Goal: Transaction & Acquisition: Register for event/course

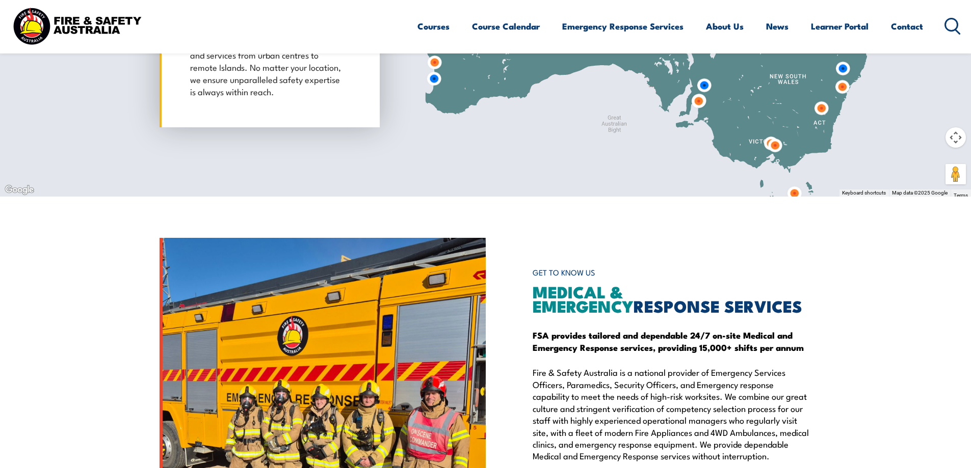
scroll to position [1018, 0]
click at [768, 141] on img at bounding box center [774, 144] width 27 height 27
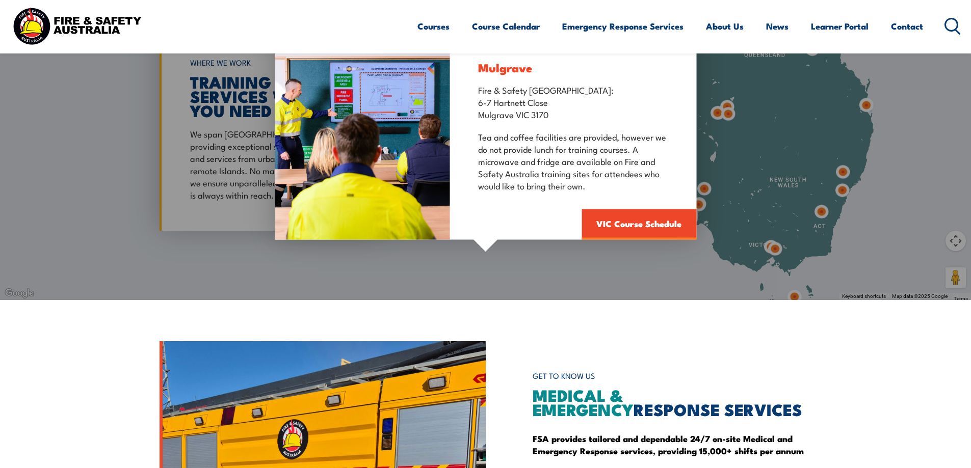
scroll to position [814, 0]
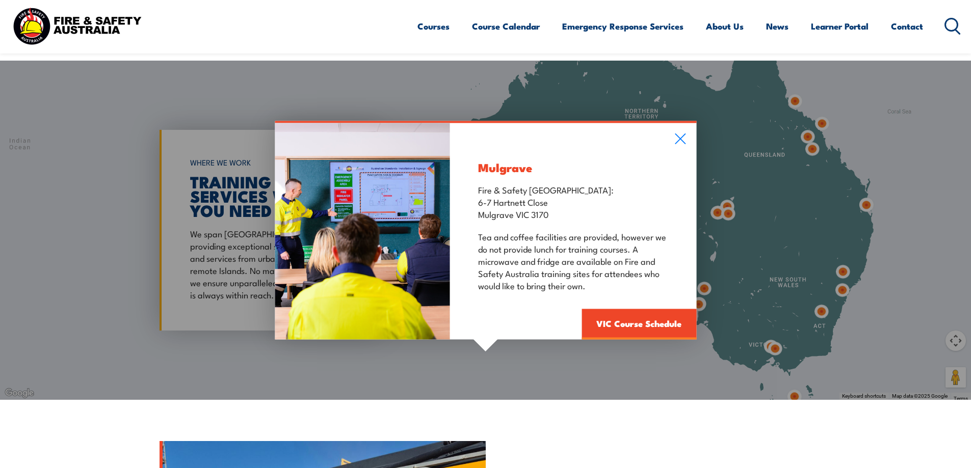
click at [757, 343] on div "Mulgrave Fire & Safety Australia: 6-7 Hartnett Close Mulgrave VIC 3170 Tea and …" at bounding box center [485, 230] width 971 height 339
click at [773, 343] on div "Mulgrave Fire & Safety Australia: 6-7 Hartnett Close Mulgrave VIC 3170 Tea and …" at bounding box center [485, 230] width 971 height 339
click at [772, 350] on div "Mulgrave Fire & Safety Australia: 6-7 Hartnett Close Mulgrave VIC 3170 Tea and …" at bounding box center [485, 230] width 971 height 339
click at [765, 345] on div "Mulgrave Fire & Safety Australia: 6-7 Hartnett Close Mulgrave VIC 3170 Tea and …" at bounding box center [485, 230] width 971 height 339
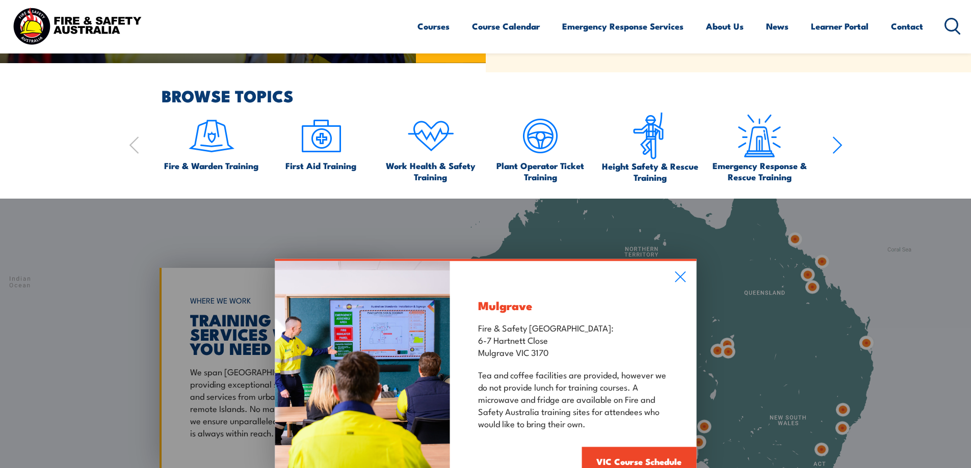
scroll to position [661, 0]
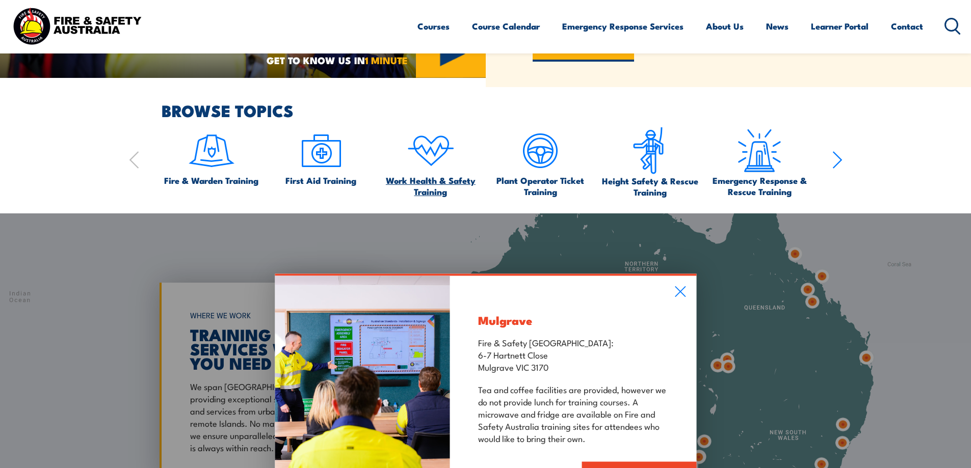
click at [428, 153] on img at bounding box center [431, 151] width 48 height 48
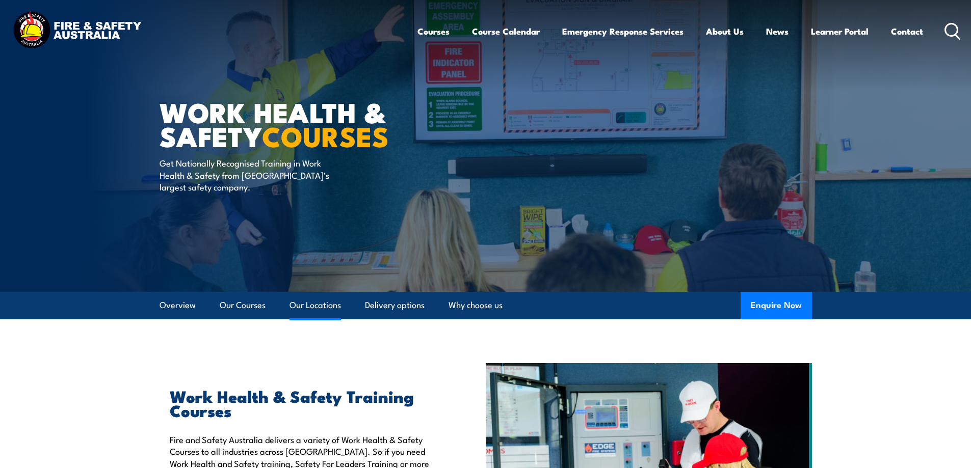
click at [327, 302] on link "Our Locations" at bounding box center [314, 305] width 51 height 27
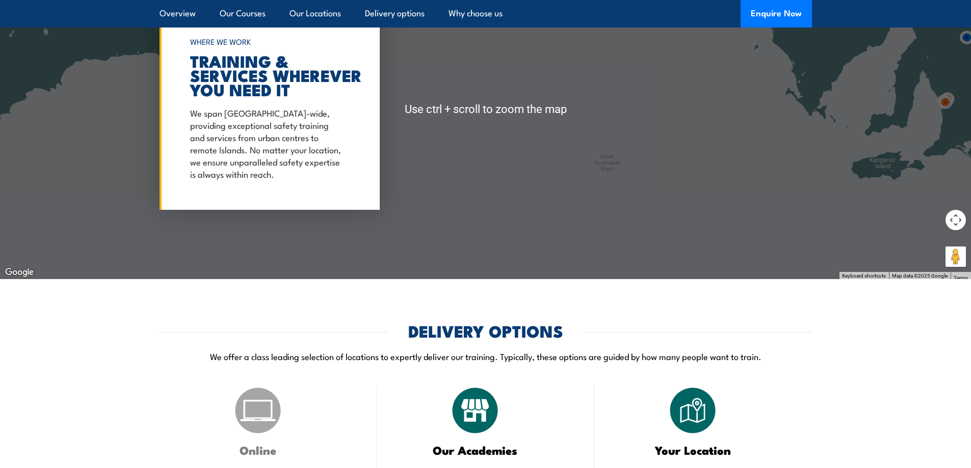
scroll to position [1526, 0]
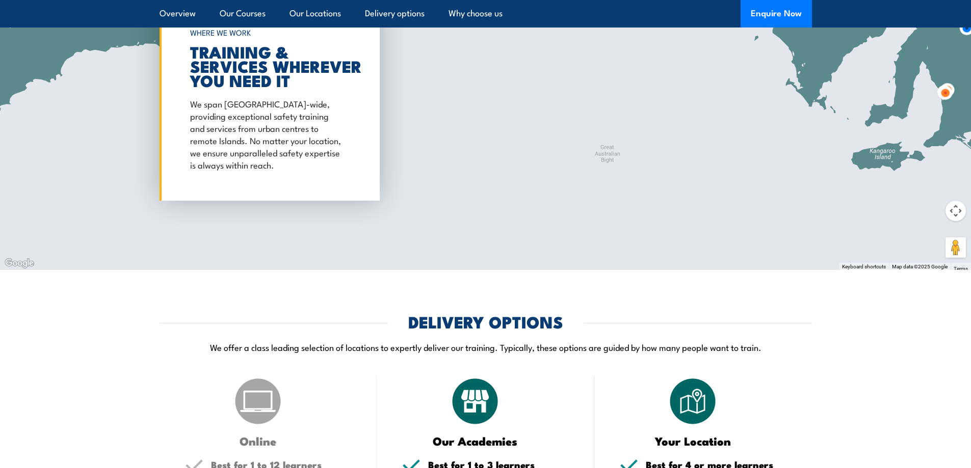
click at [959, 201] on button "Map camera controls" at bounding box center [955, 211] width 20 height 20
click at [927, 201] on button "Move right" at bounding box center [930, 211] width 20 height 20
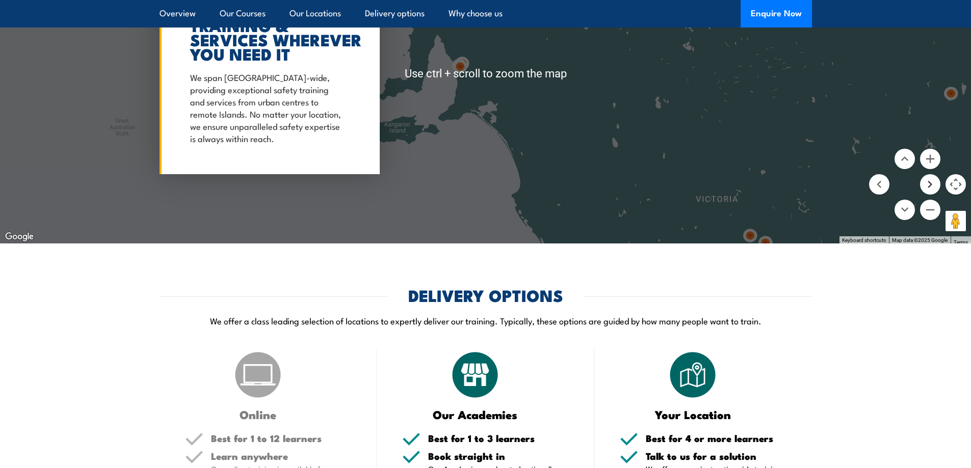
scroll to position [1577, 0]
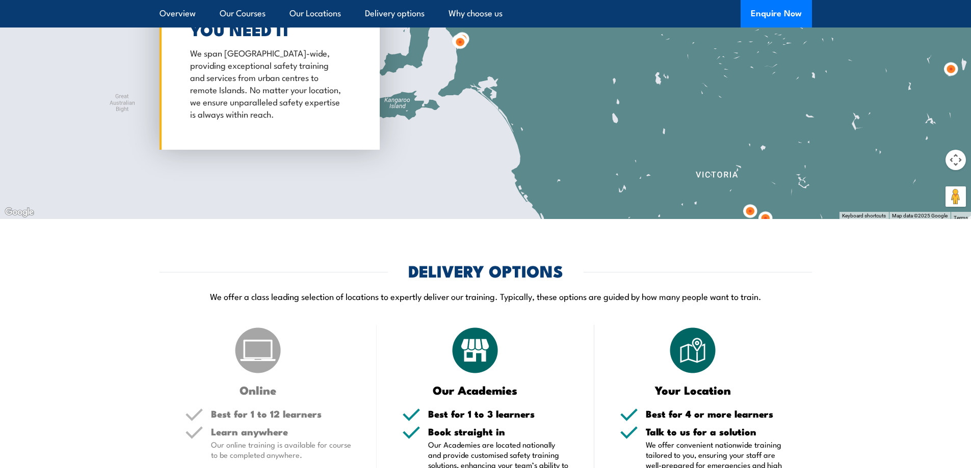
click at [748, 198] on img at bounding box center [749, 211] width 27 height 27
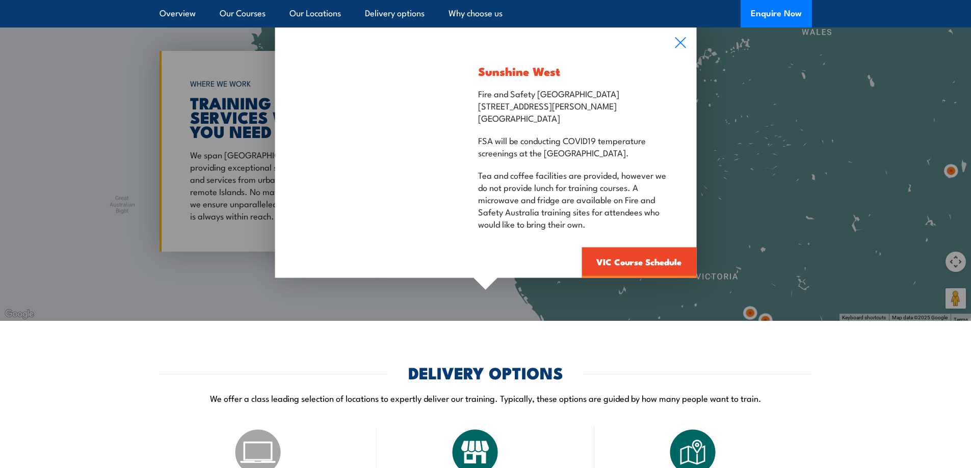
scroll to position [1424, 0]
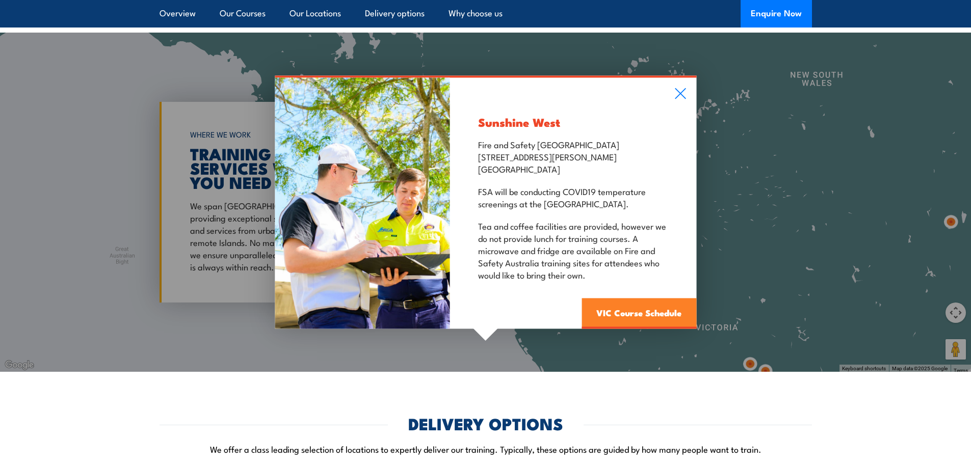
click at [639, 299] on link "VIC Course Schedule" at bounding box center [638, 314] width 115 height 31
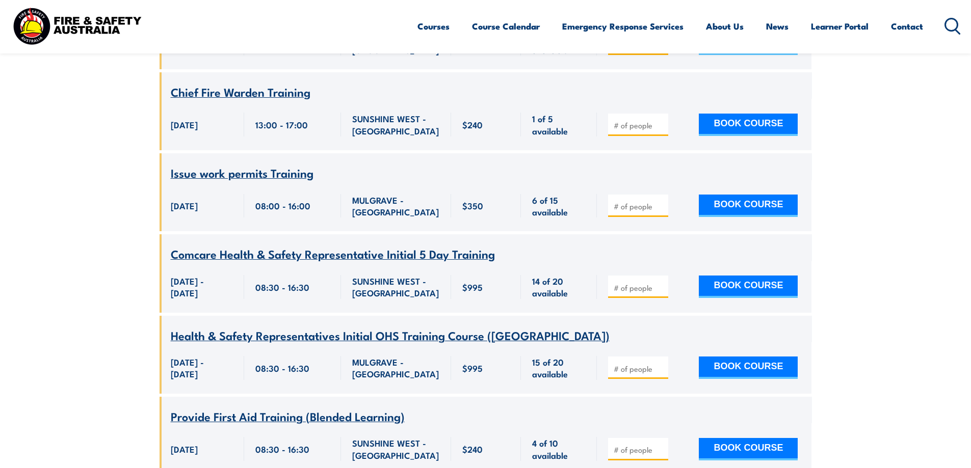
scroll to position [1203, 0]
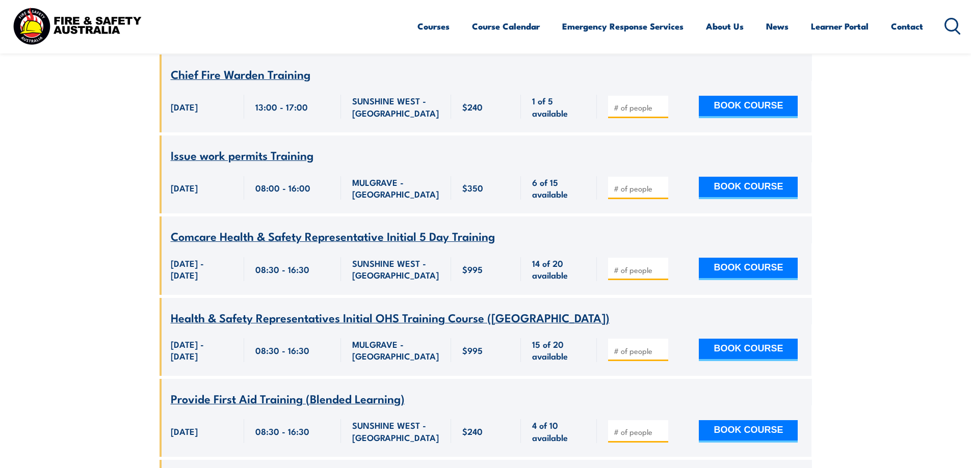
click at [632, 275] on input "number" at bounding box center [639, 270] width 51 height 10
click at [628, 275] on input "number" at bounding box center [639, 270] width 51 height 10
type input "3"
click at [734, 279] on button "BOOK COURSE" at bounding box center [748, 269] width 99 height 22
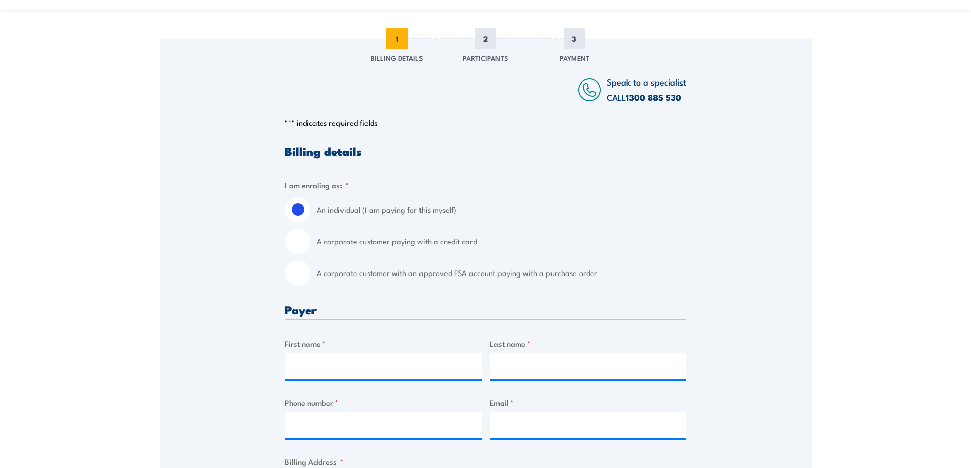
scroll to position [153, 0]
click at [297, 285] on input "A corporate customer with an approved FSA account paying with a purchase order" at bounding box center [297, 272] width 25 height 25
radio input "true"
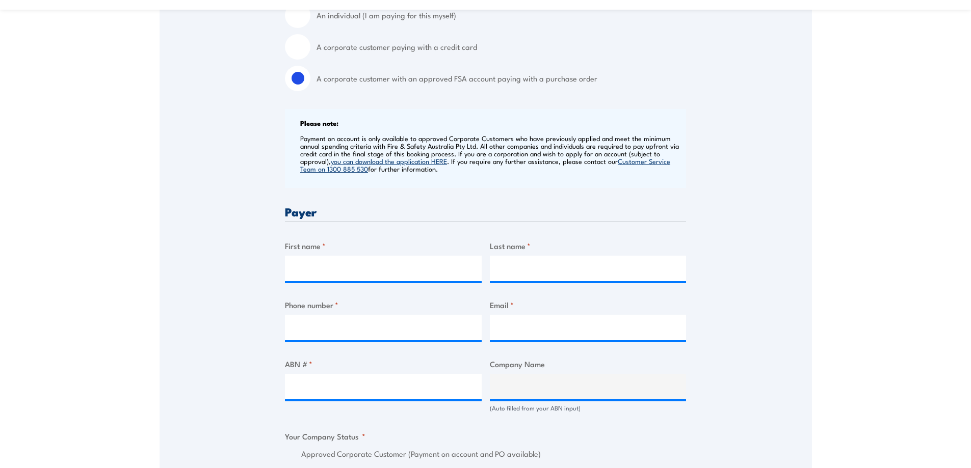
scroll to position [357, 0]
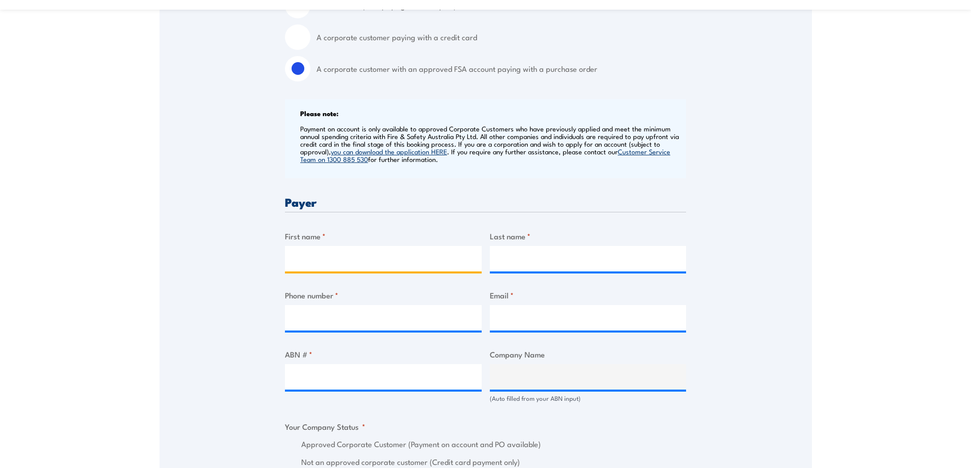
click at [305, 264] on input "First name *" at bounding box center [383, 258] width 197 height 25
type input "[PERSON_NAME]"
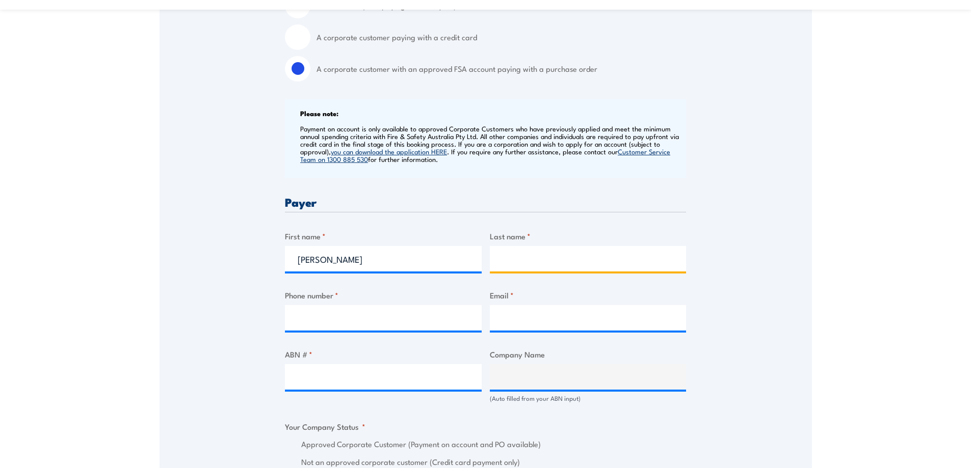
type input "[PERSON_NAME]"
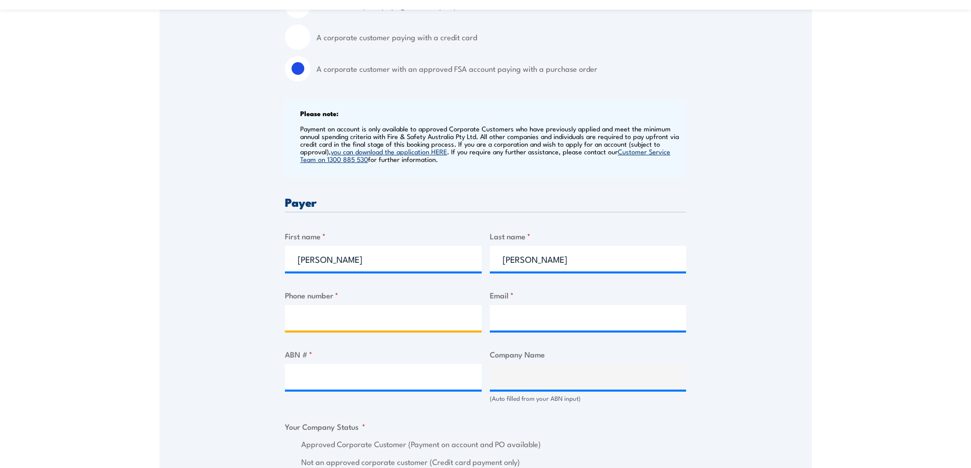
type input "0405594647"
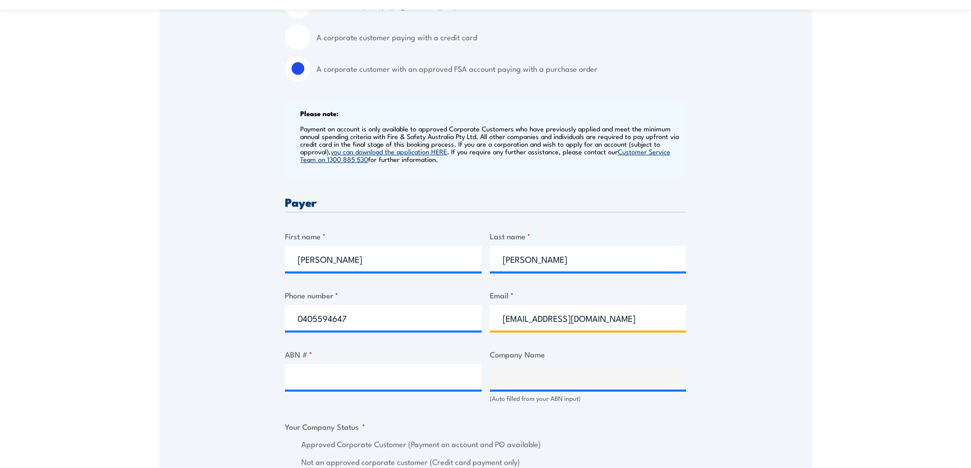
drag, startPoint x: 580, startPoint y: 327, endPoint x: 492, endPoint y: 332, distance: 88.8
click at [492, 331] on input "[EMAIL_ADDRESS][DOMAIN_NAME]" at bounding box center [588, 317] width 197 height 25
type input "[EMAIL_ADDRESS][DOMAIN_NAME]"
click at [369, 390] on input "ABN # *" at bounding box center [383, 376] width 197 height 25
click at [219, 325] on div "Speak to a specialist CALL [PHONE_NUMBER] CALL [PHONE_NUMBER] " * " indicates r…" at bounding box center [485, 408] width 652 height 1148
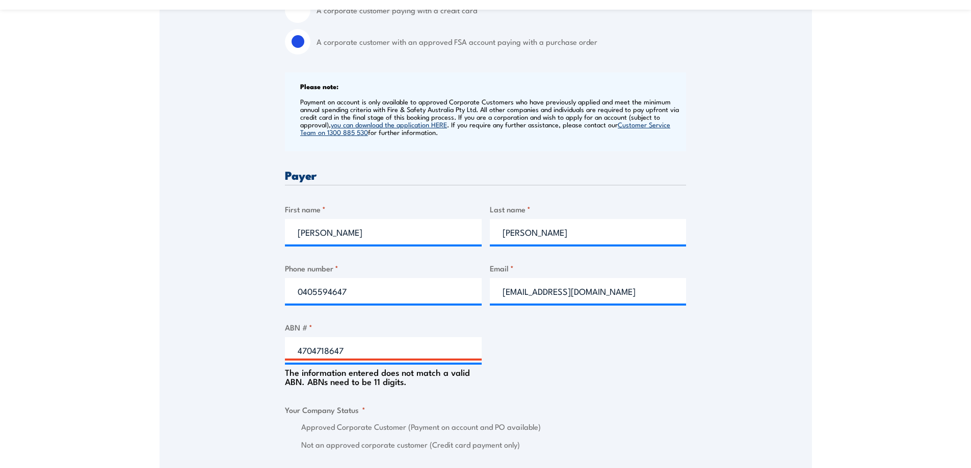
scroll to position [408, 0]
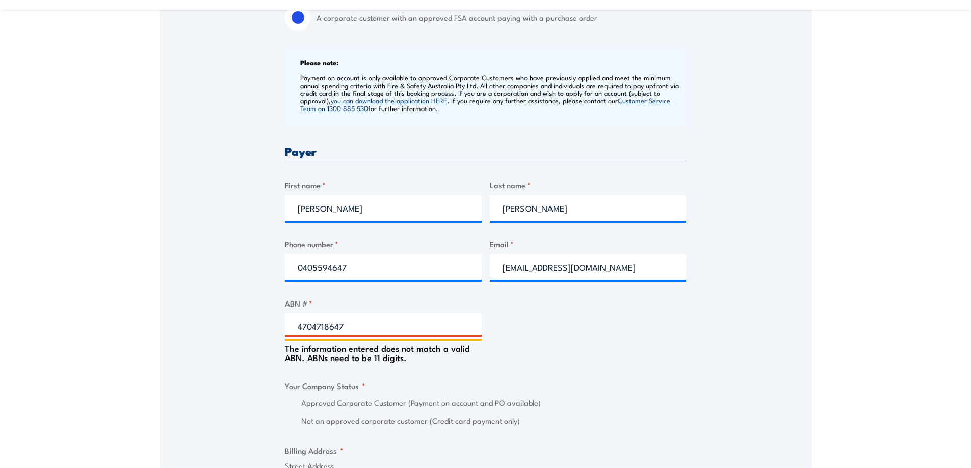
click at [314, 336] on input "4704718647" at bounding box center [383, 325] width 197 height 25
type input "47004718647"
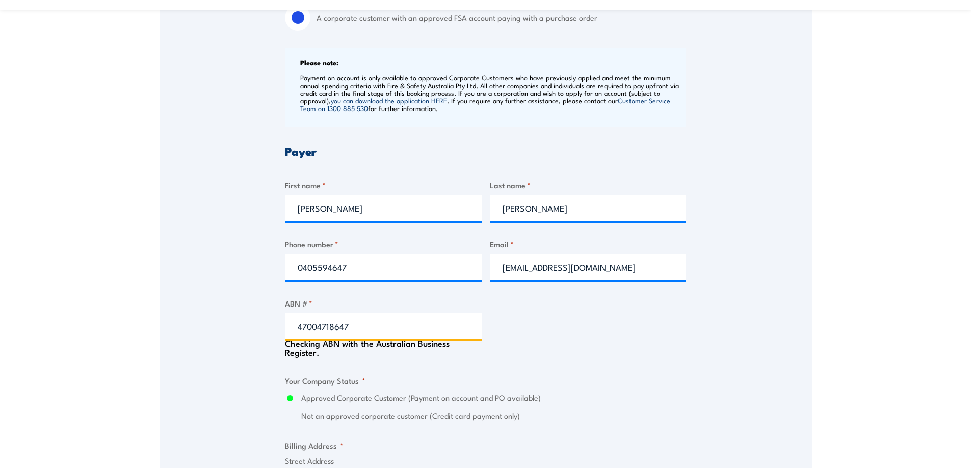
type input "LINFOX AUSTRALIA PTY LTD"
radio input "true"
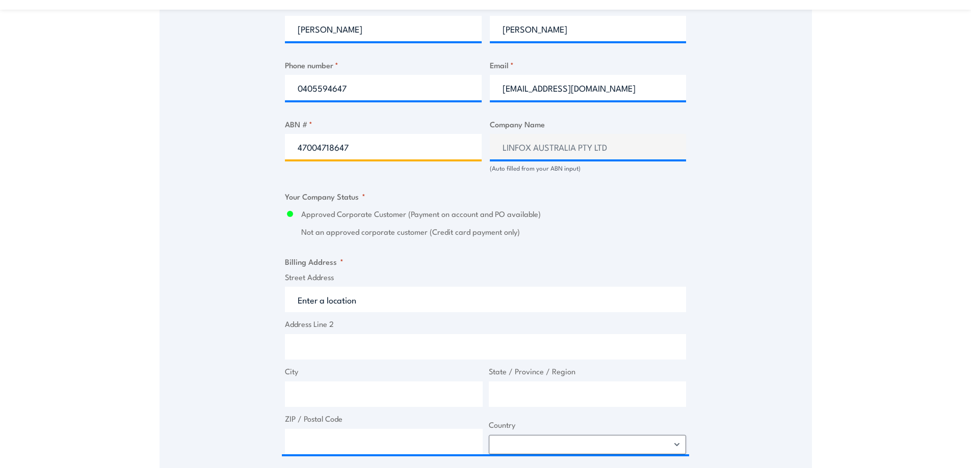
scroll to position [611, 0]
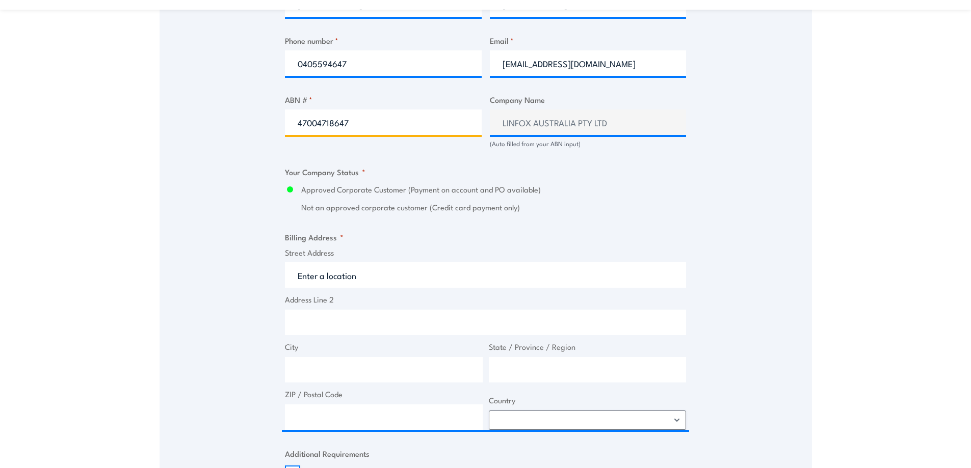
type input "47004718647"
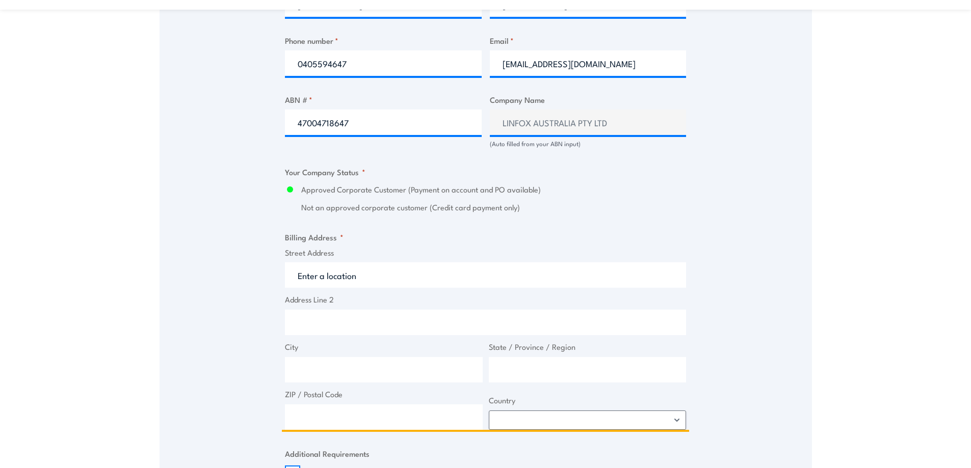
click at [368, 287] on input "Street Address" at bounding box center [485, 274] width 401 height 25
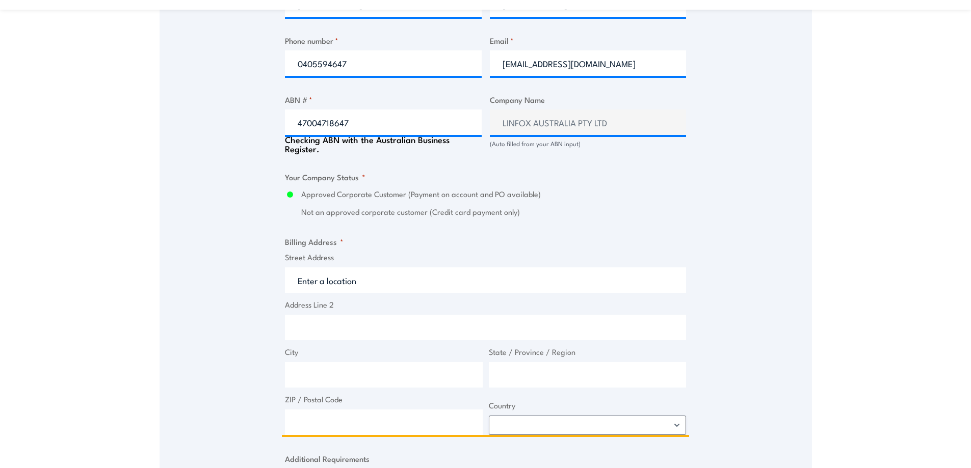
click at [368, 287] on input "Street Address" at bounding box center [485, 280] width 401 height 25
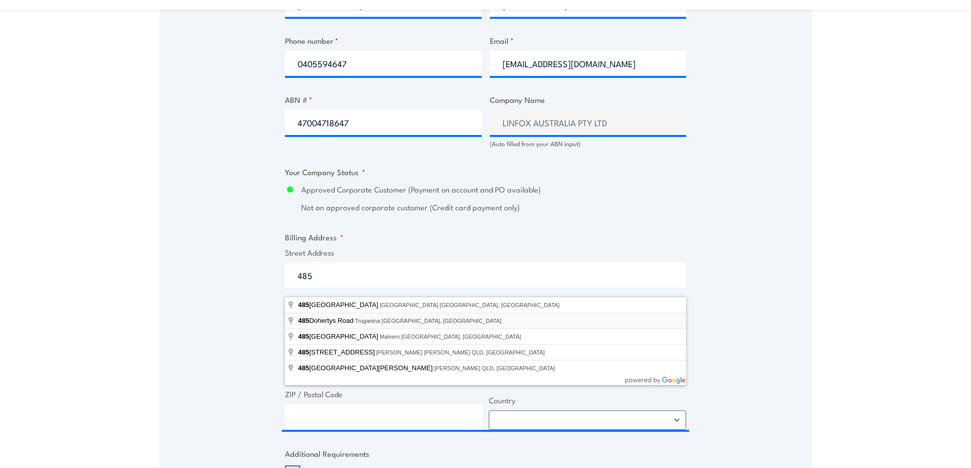
type input "485 Dohertys Road, Truganina VIC, Australia"
type input "485 Dohertys Rd"
type input "Truganina"
type input "Victoria"
type input "3029"
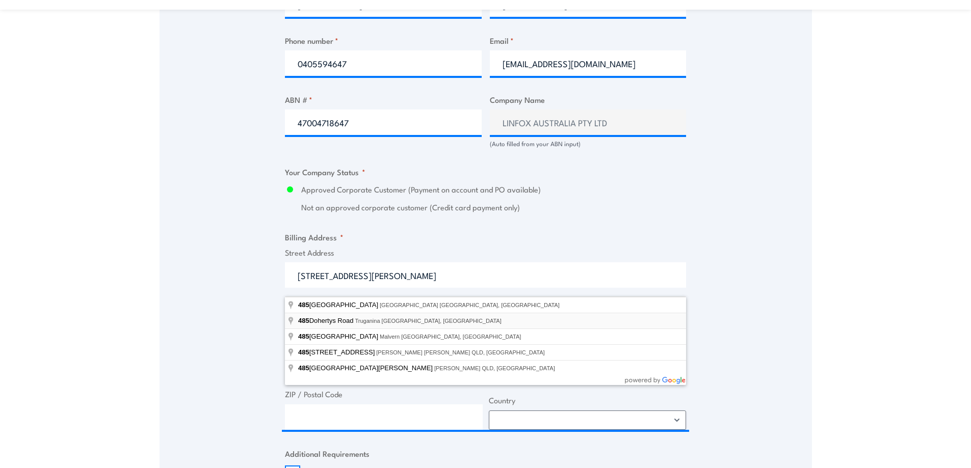
select select "Australia"
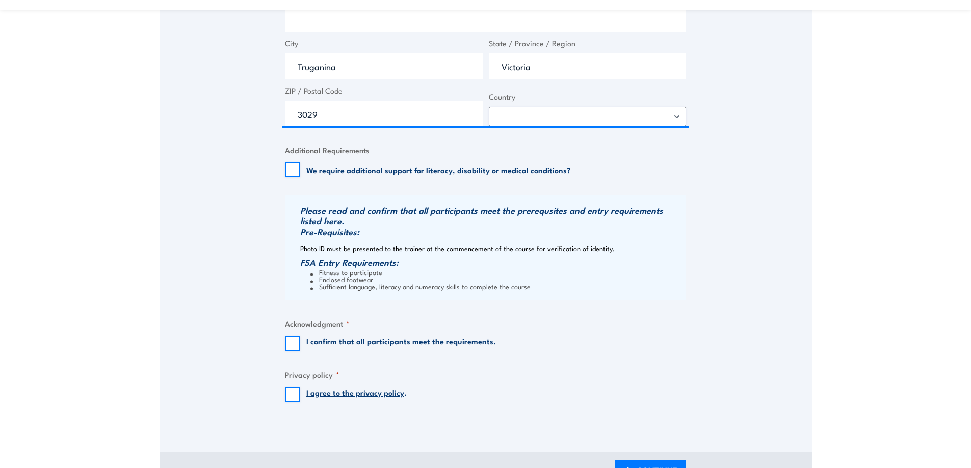
scroll to position [917, 0]
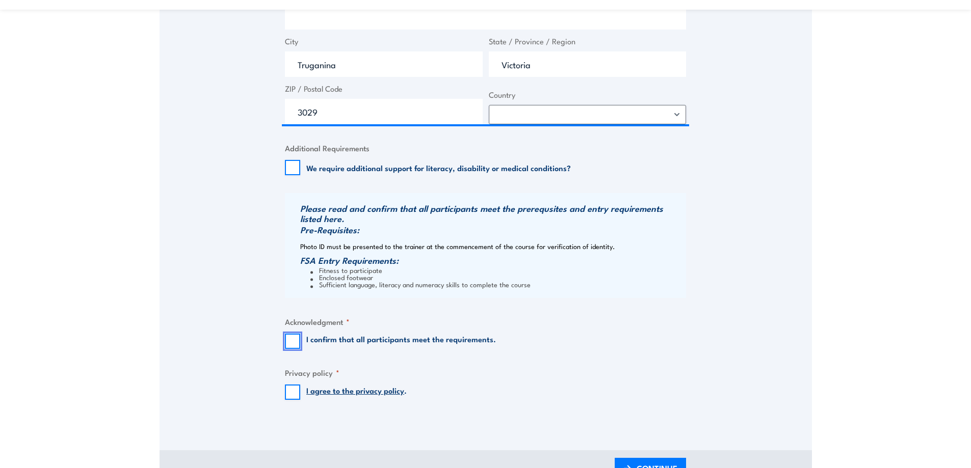
click at [290, 349] on input "I confirm that all participants meet the requirements." at bounding box center [292, 341] width 15 height 15
checkbox input "true"
click at [290, 400] on input "I agree to the privacy policy ." at bounding box center [292, 392] width 15 height 15
checkbox input "true"
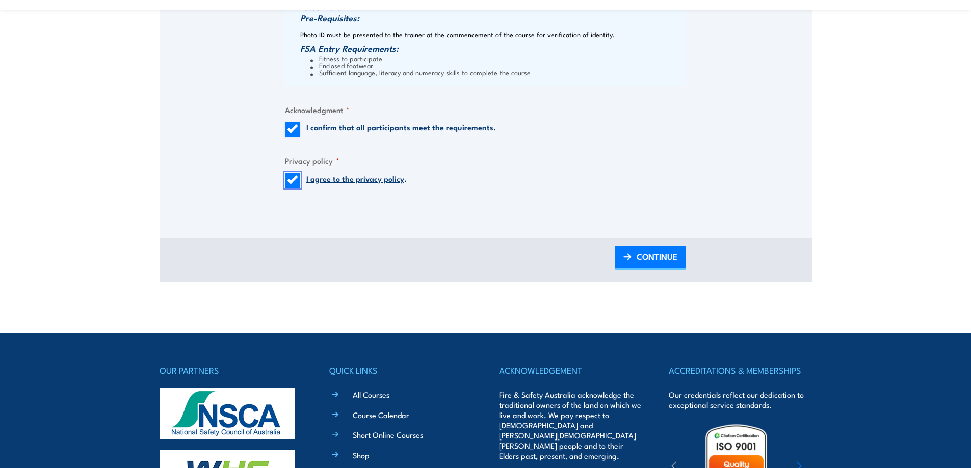
scroll to position [1172, 0]
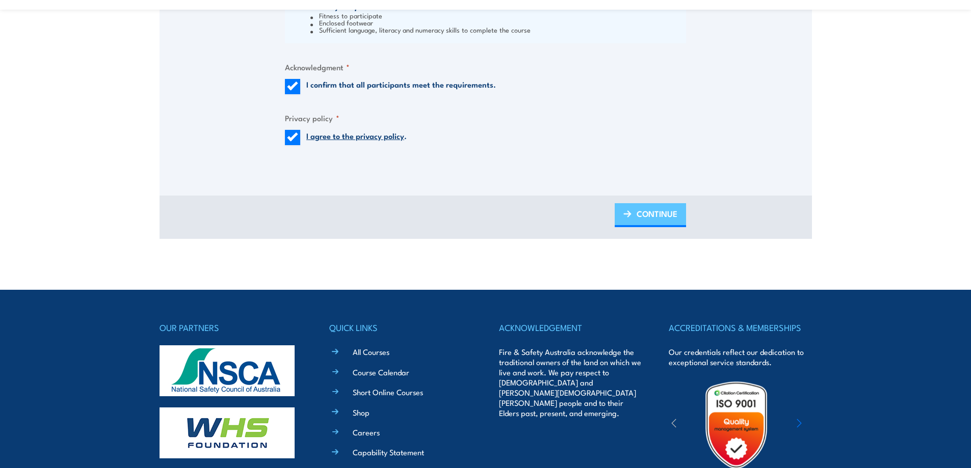
click at [637, 223] on span "CONTINUE" at bounding box center [656, 213] width 41 height 27
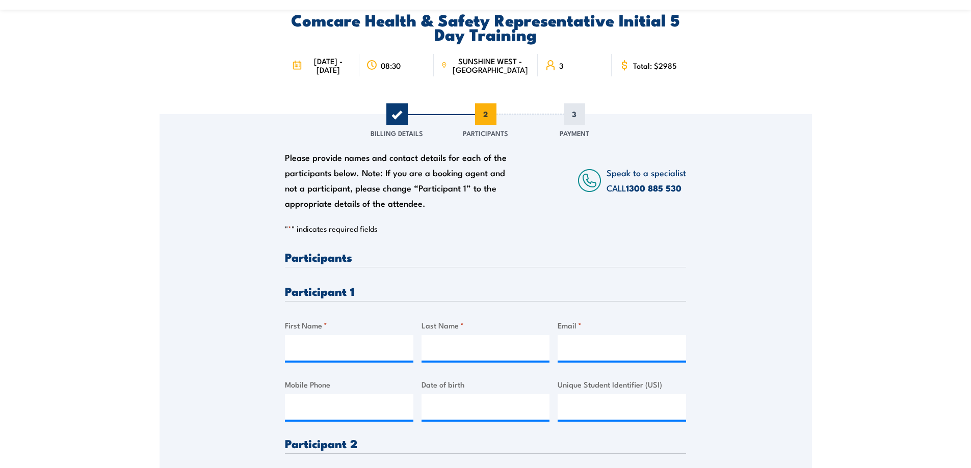
scroll to position [102, 0]
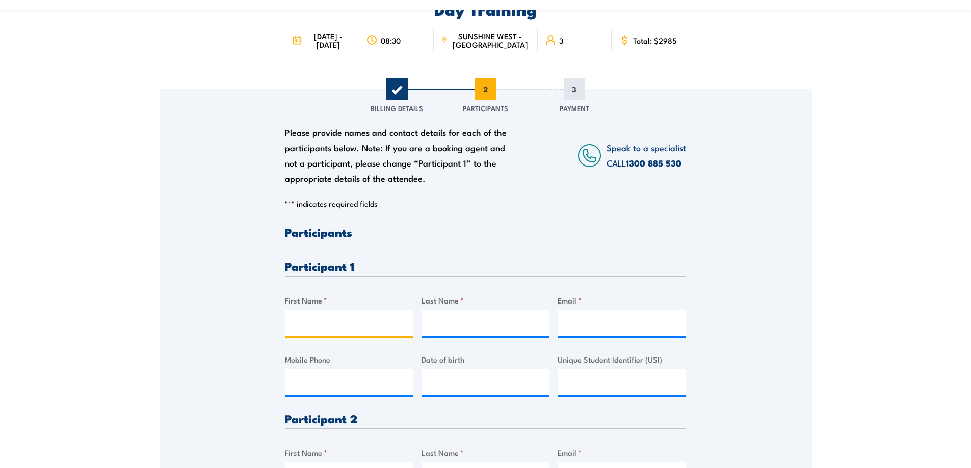
click at [299, 335] on input "First Name *" at bounding box center [349, 322] width 128 height 25
type input "Abdulmenan"
click at [469, 306] on label "Last Name *" at bounding box center [485, 301] width 128 height 12
click at [469, 314] on input "Last Name *" at bounding box center [485, 322] width 128 height 25
type input "Osman"
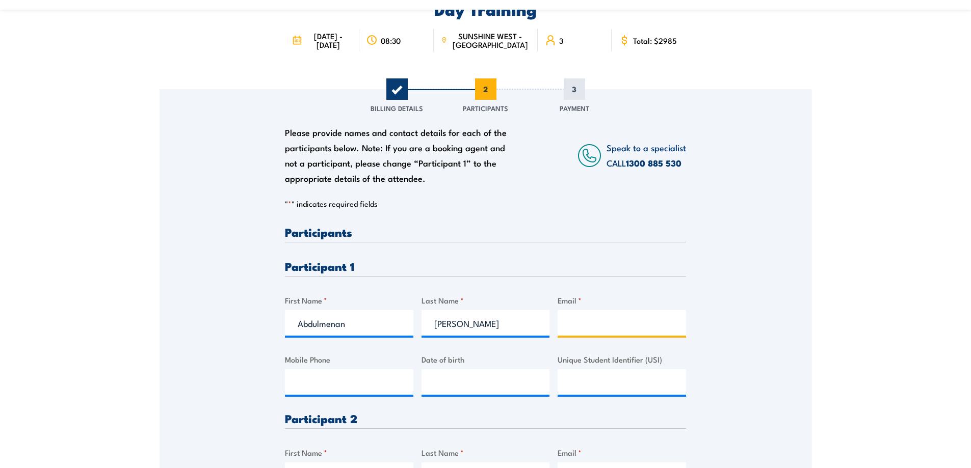
click at [592, 332] on input "Email *" at bounding box center [621, 322] width 128 height 25
paste input "MENAN032@GMAIL.COM"
type input "MENAN032@GMAIL.COM"
click at [349, 394] on input "Mobile Phone" at bounding box center [349, 381] width 128 height 25
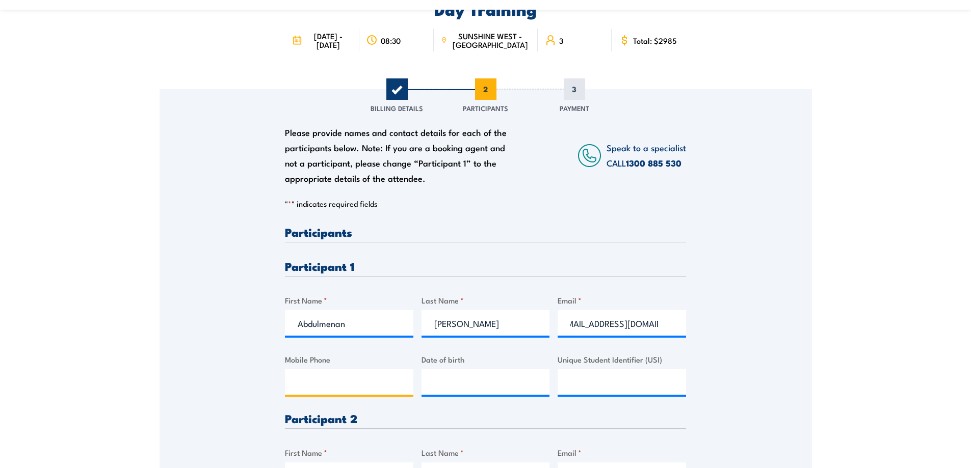
scroll to position [0, 0]
type input "0405118012"
click at [440, 389] on input "__/__/____" at bounding box center [485, 381] width 128 height 25
type input "20/01/1994"
click at [618, 386] on input "Unique Student Identifier (USI)" at bounding box center [621, 381] width 128 height 25
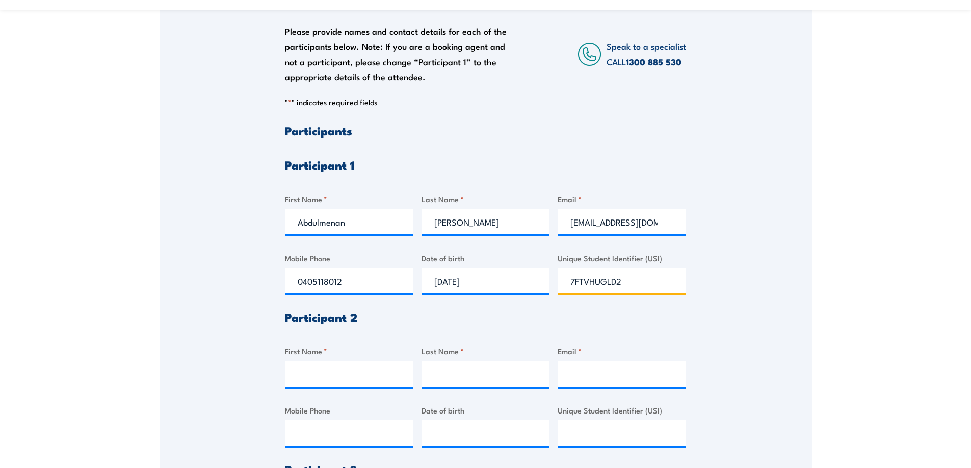
scroll to position [204, 0]
type input "7FTVHUGLD2"
click at [342, 386] on input "First Name *" at bounding box center [349, 373] width 128 height 25
type input "Yohannes"
click at [473, 382] on input "Last Name *" at bounding box center [485, 373] width 128 height 25
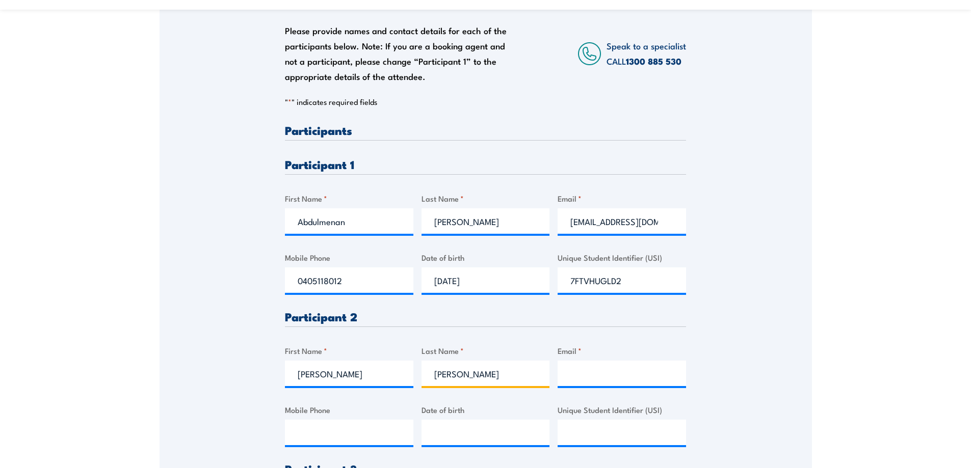
type input "Beyene"
click at [578, 385] on input "Email *" at bounding box center [621, 373] width 128 height 25
drag, startPoint x: 513, startPoint y: 389, endPoint x: 521, endPoint y: 389, distance: 8.7
click at [513, 386] on input "Beyene" at bounding box center [485, 373] width 128 height 25
drag, startPoint x: 584, startPoint y: 383, endPoint x: 579, endPoint y: 386, distance: 5.2
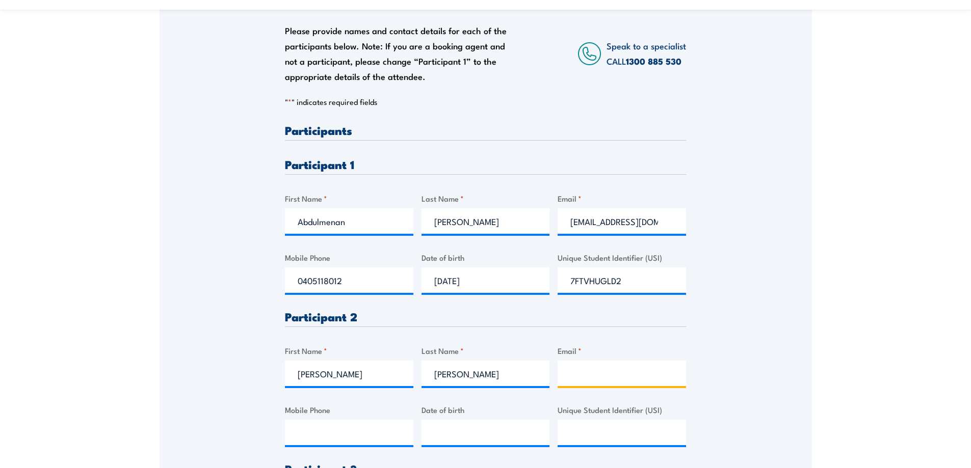
click at [579, 386] on input "Email *" at bounding box center [621, 373] width 128 height 25
paste input "YOHANNESHADUSH123@YAHOO.COM"
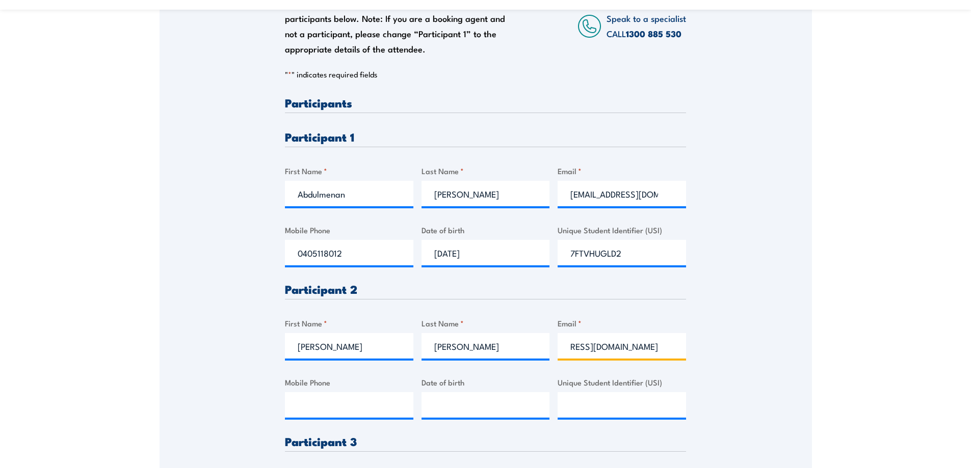
scroll to position [255, 0]
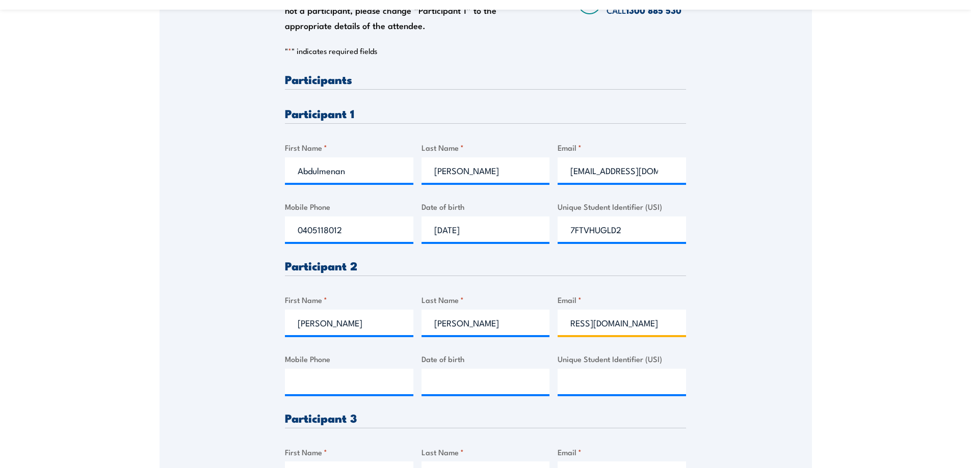
type input "YOHANNESHADUSH123@YAHOO.COM"
click at [345, 389] on input "Mobile Phone" at bounding box center [349, 381] width 128 height 25
type input "0481365028"
click at [490, 394] on input "__/__/____" at bounding box center [485, 381] width 128 height 25
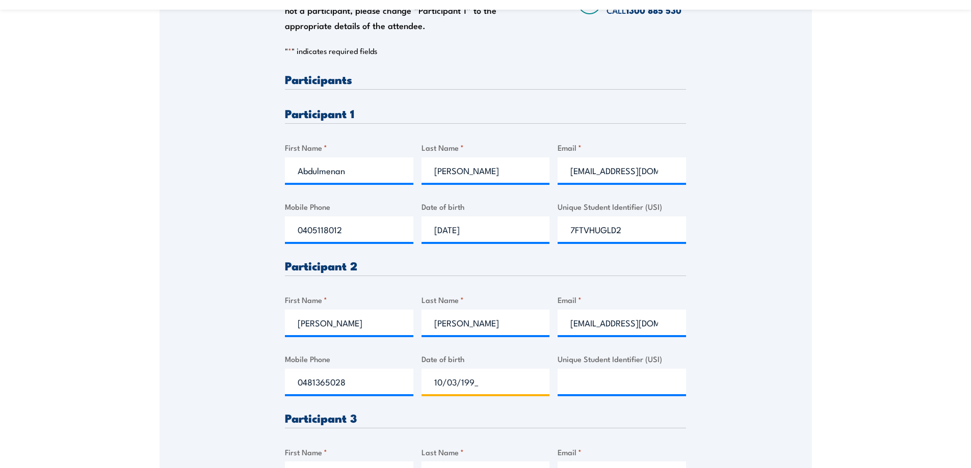
type input "10/03/1991"
click at [623, 379] on input "Unique Student Identifier (USI)" at bounding box center [621, 381] width 128 height 25
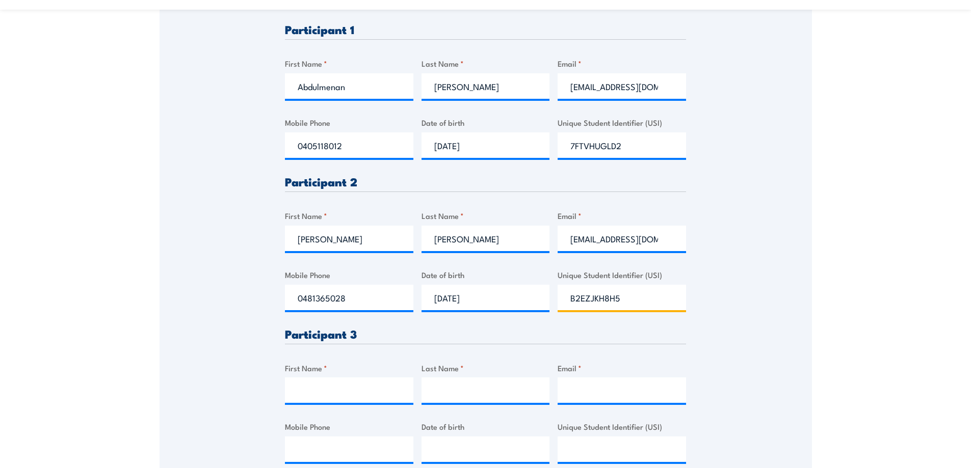
scroll to position [357, 0]
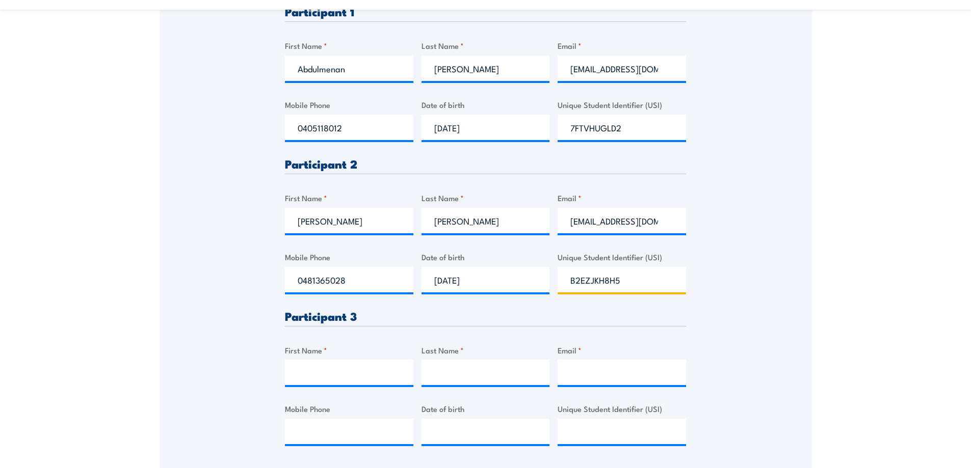
type input "B2EZJKH8H5"
click at [313, 377] on input "First Name *" at bounding box center [349, 372] width 128 height 25
type input "Ahmed"
click at [435, 381] on input "Last Name *" at bounding box center [485, 372] width 128 height 25
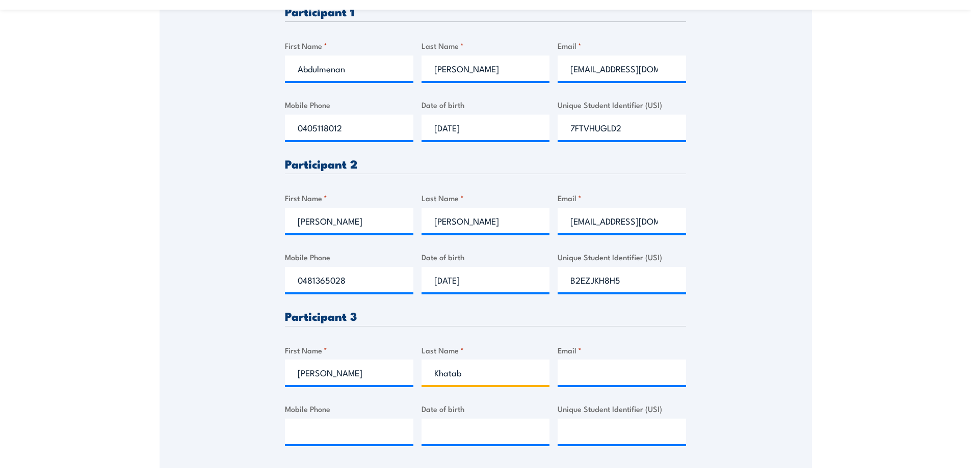
type input "Khatab"
click at [596, 382] on input "Email *" at bounding box center [621, 372] width 128 height 25
paste input "HI200X@HOTMAIL.COM"
type input "HI200X@HOTMAIL.COM"
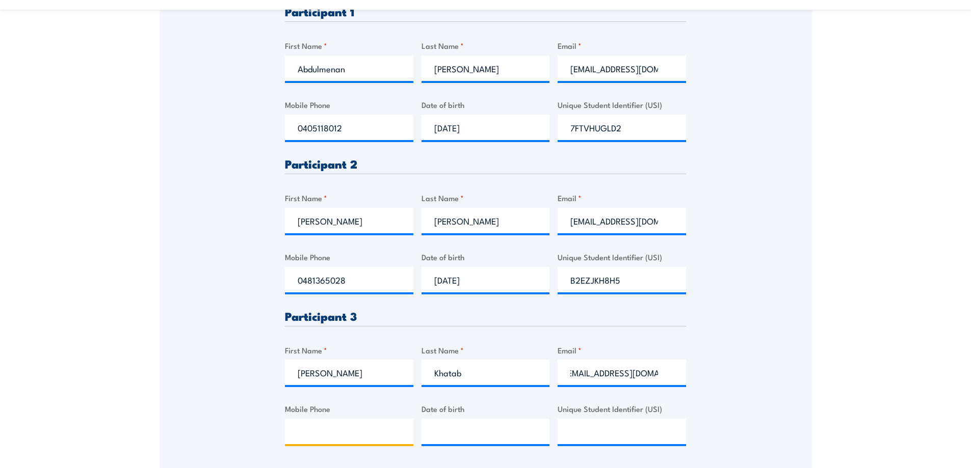
click at [304, 435] on input "Mobile Phone" at bounding box center [349, 431] width 128 height 25
click at [357, 436] on input "Mobile Phone" at bounding box center [349, 431] width 128 height 25
paste input "0413752726"
type input "0413752726"
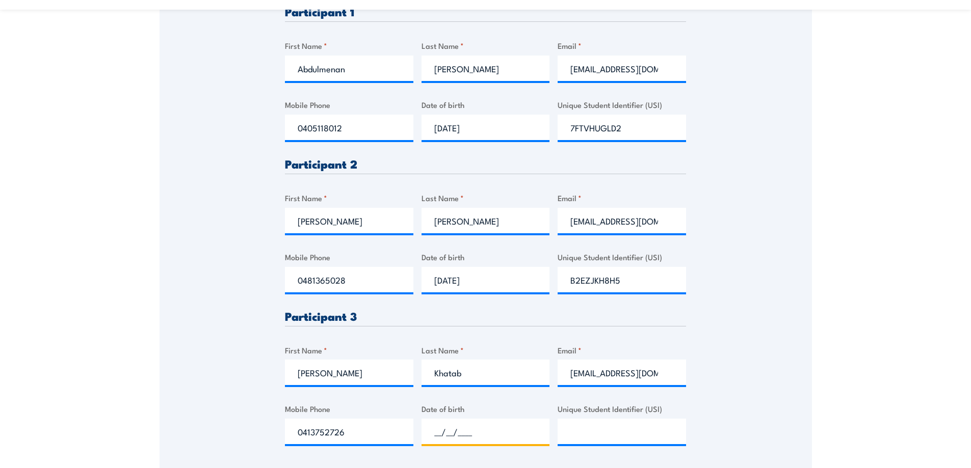
click at [445, 444] on input "__/__/____" at bounding box center [485, 431] width 128 height 25
type input "01/01/1972"
click at [580, 441] on input "Unique Student Identifier (USI)" at bounding box center [621, 431] width 128 height 25
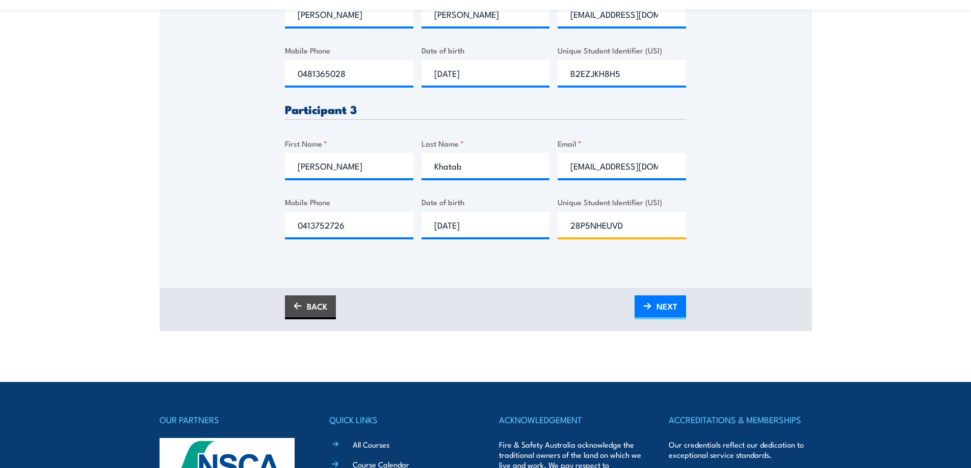
scroll to position [611, 0]
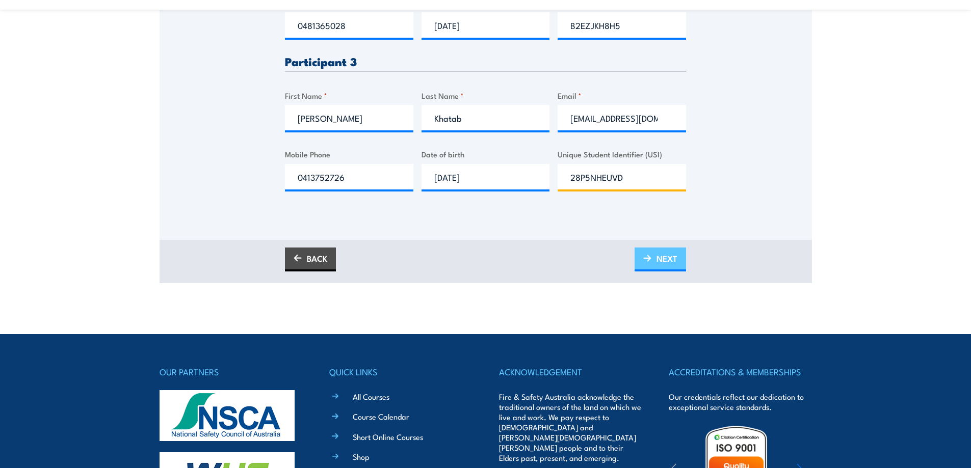
type input "28P5NHEUVD"
click at [636, 271] on link "NEXT" at bounding box center [659, 260] width 51 height 24
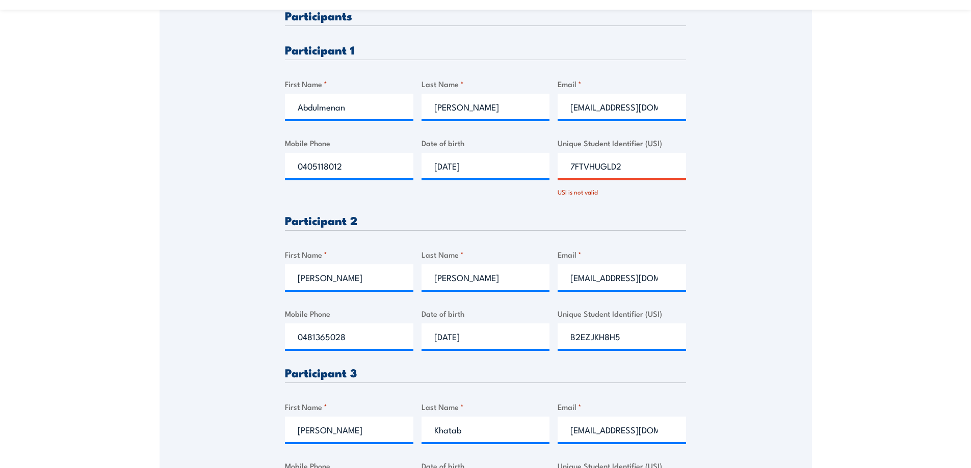
scroll to position [342, 0]
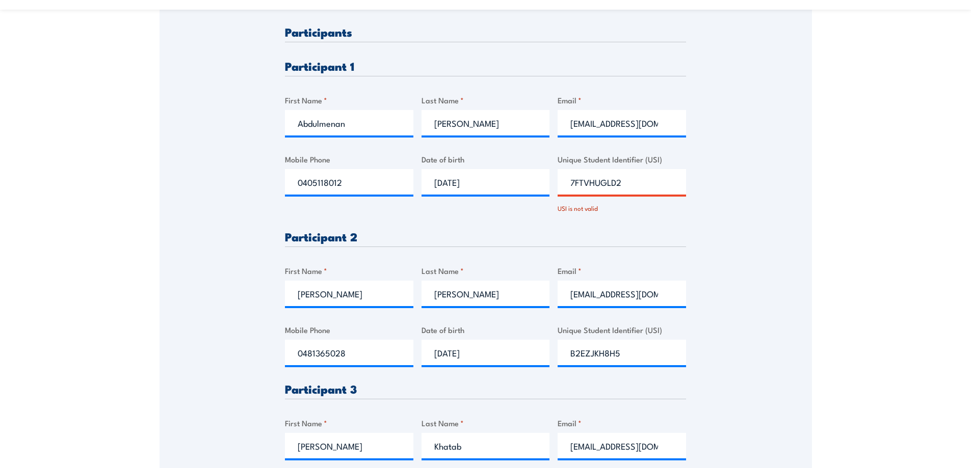
click at [626, 190] on input "7FTVHUGLD2" at bounding box center [621, 181] width 128 height 25
type input "7FTVHUGLDZ"
click at [627, 229] on div "Please provide names and contact details for each of the participants below. No…" at bounding box center [485, 281] width 401 height 510
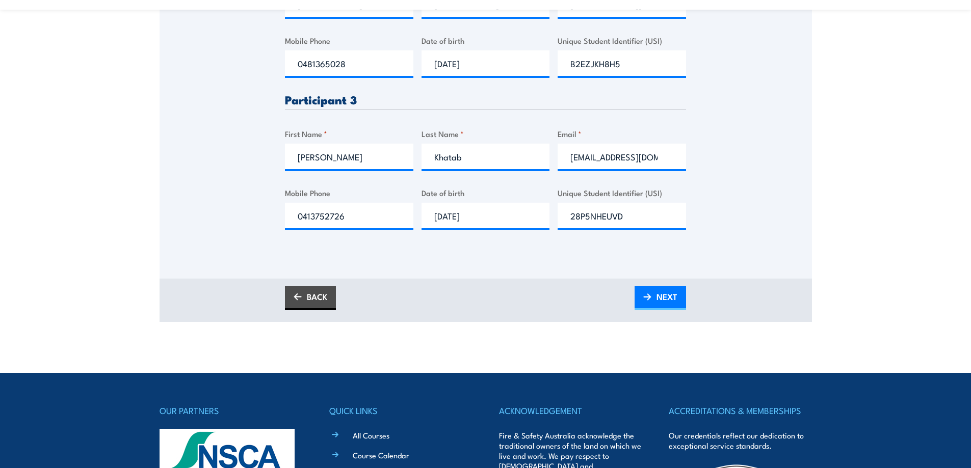
scroll to position [648, 0]
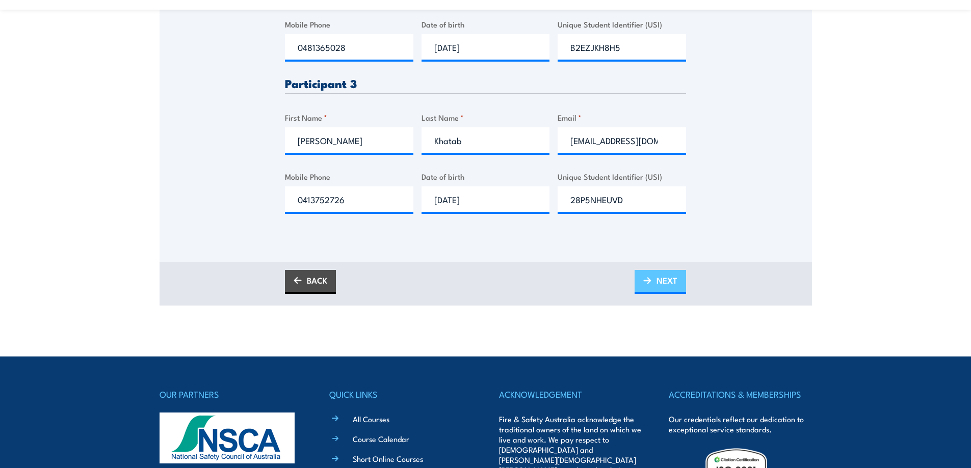
click at [652, 287] on link "NEXT" at bounding box center [659, 282] width 51 height 24
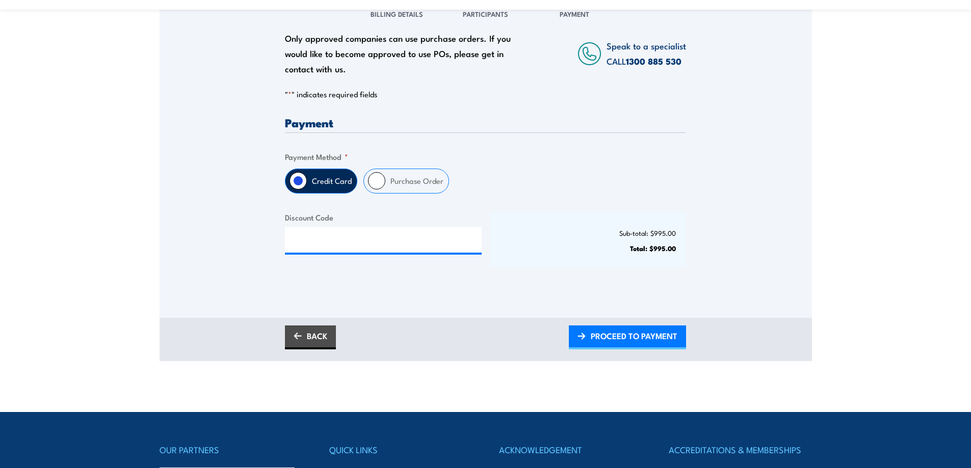
scroll to position [255, 0]
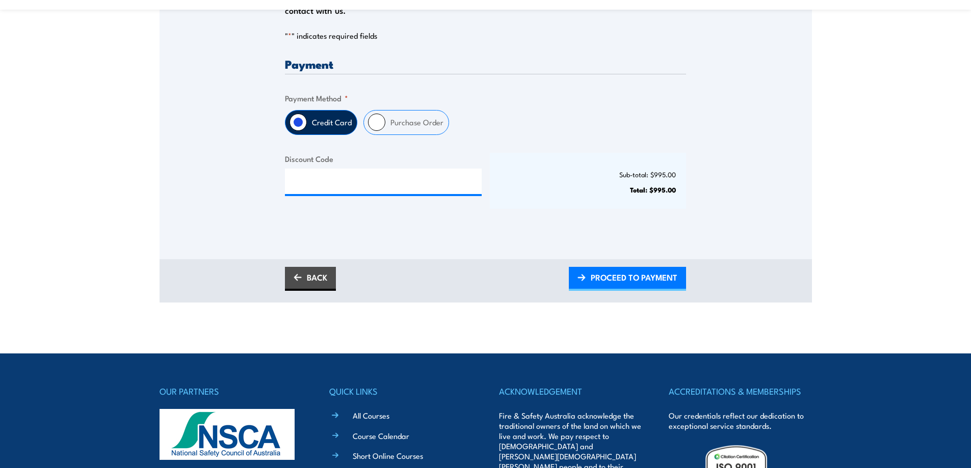
click at [378, 131] on input "Purchase Order" at bounding box center [376, 122] width 17 height 17
radio input "true"
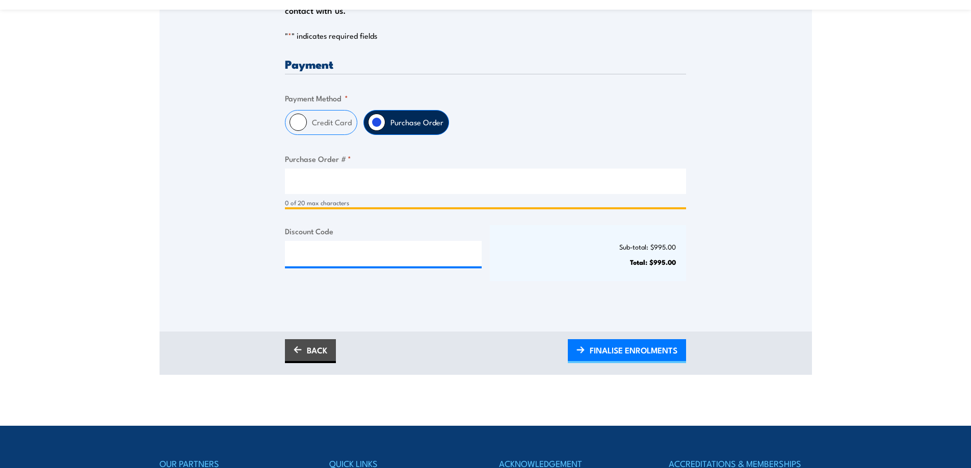
click at [347, 194] on input "Purchase Order # *" at bounding box center [485, 181] width 401 height 25
click at [387, 194] on input "Purchase Order # *" at bounding box center [485, 181] width 401 height 25
paste input "4300100000"
type input "4300100000"
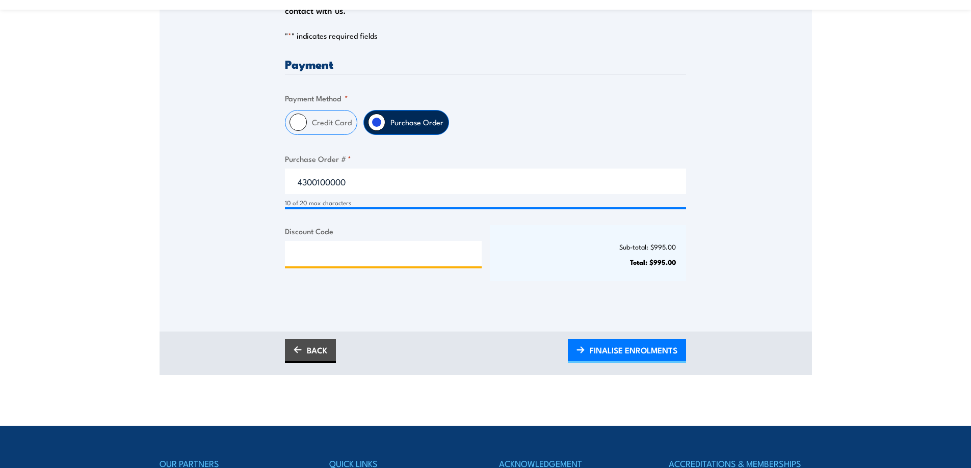
click at [374, 259] on input "Discount Code" at bounding box center [383, 253] width 197 height 25
click at [606, 361] on span "FINALISE ENROLMENTS" at bounding box center [634, 350] width 88 height 27
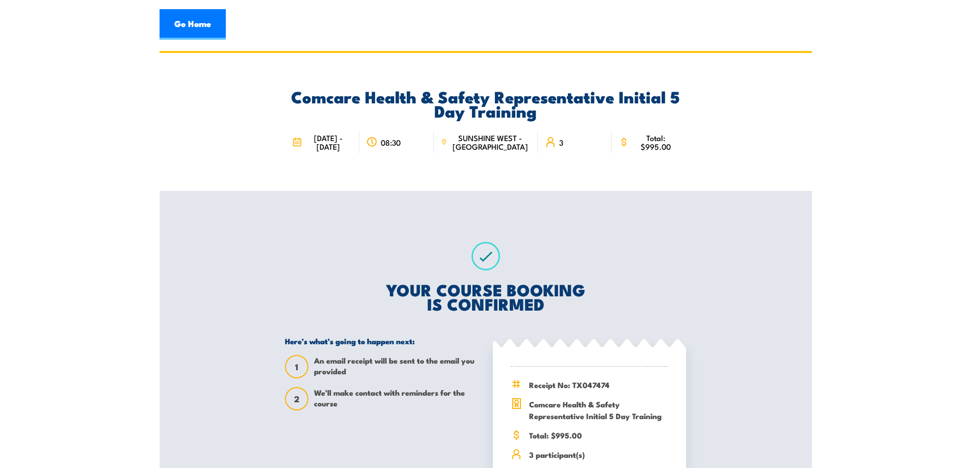
click at [447, 148] on icon at bounding box center [444, 142] width 7 height 11
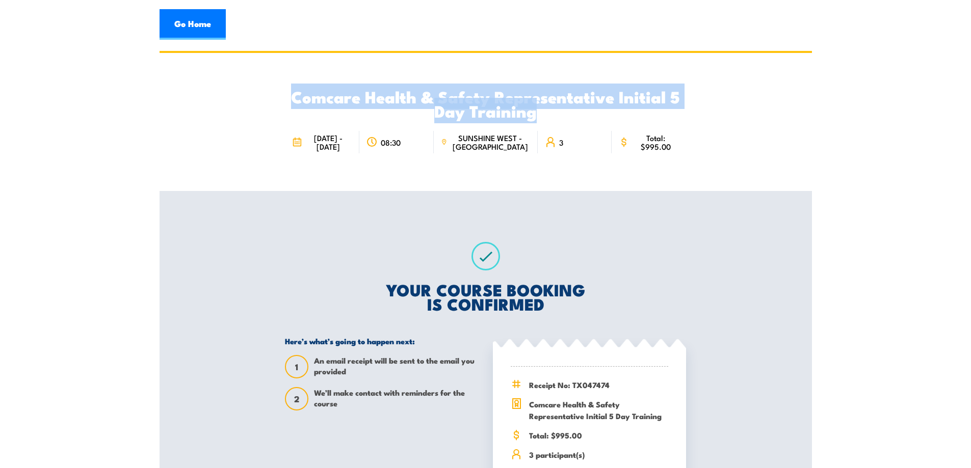
drag, startPoint x: 293, startPoint y: 96, endPoint x: 617, endPoint y: 115, distance: 324.6
click at [617, 115] on h2 "Comcare Health & Safety Representative Initial 5 Day Training" at bounding box center [485, 103] width 401 height 29
copy h2 "Comcare Health & Safety Representative Initial 5 Day Training"
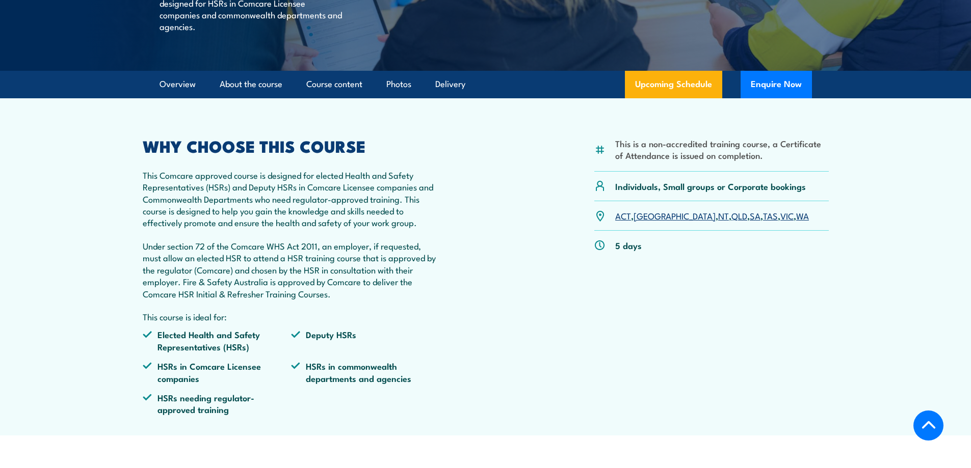
scroll to position [306, 0]
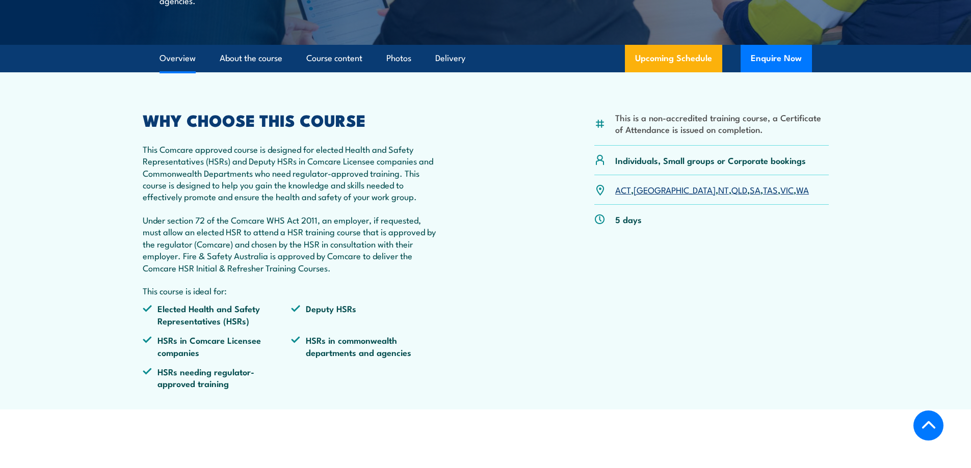
click at [780, 193] on link "VIC" at bounding box center [786, 189] width 13 height 12
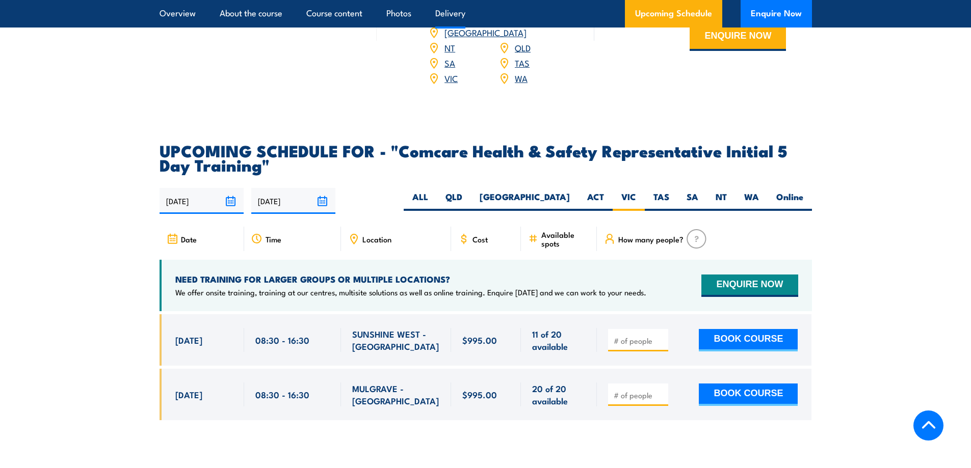
scroll to position [1559, 0]
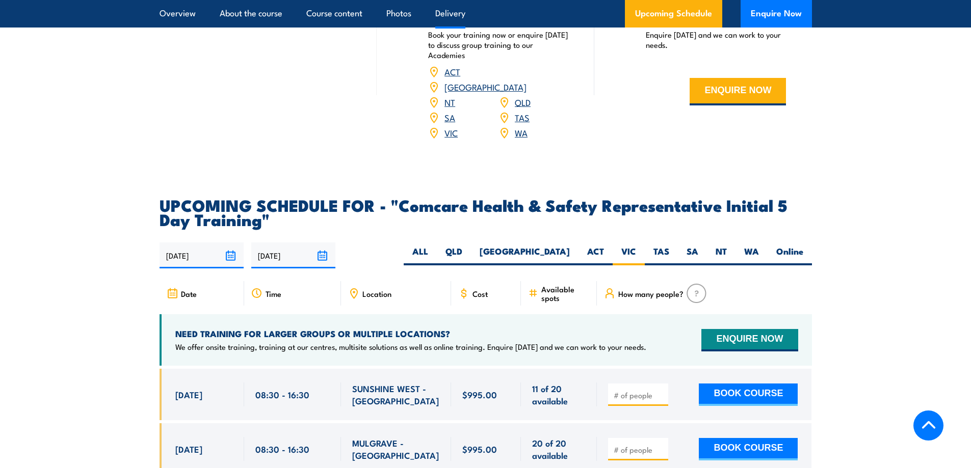
click at [371, 386] on span "SUNSHINE WEST - [GEOGRAPHIC_DATA]" at bounding box center [396, 395] width 88 height 24
click at [376, 383] on span "SUNSHINE WEST - [GEOGRAPHIC_DATA]" at bounding box center [396, 395] width 88 height 24
click at [371, 383] on span "SUNSHINE WEST - [GEOGRAPHIC_DATA]" at bounding box center [396, 395] width 88 height 24
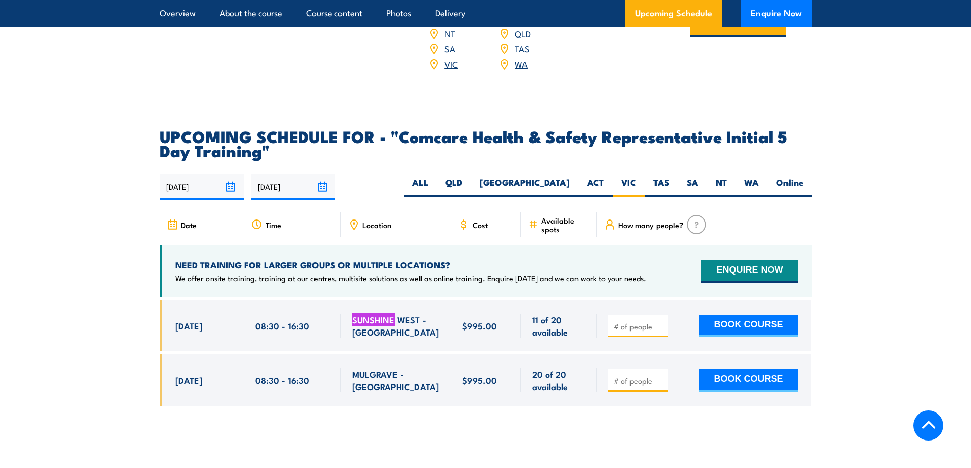
scroll to position [1610, 0]
